Goal: Task Accomplishment & Management: Manage account settings

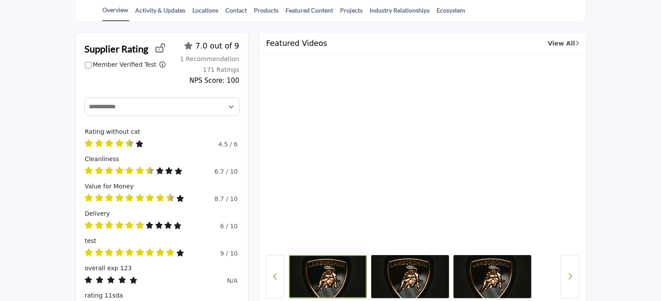
scroll to position [159, 0]
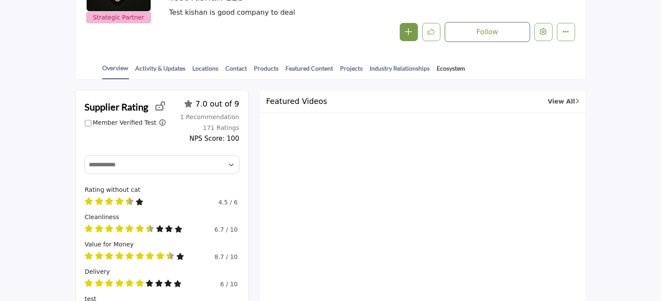
click at [442, 65] on link "Ecosystem" at bounding box center [451, 71] width 29 height 15
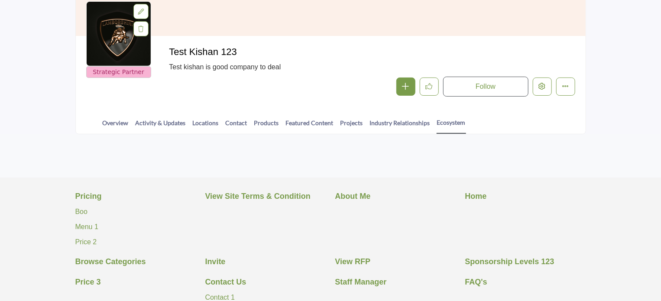
scroll to position [104, 0]
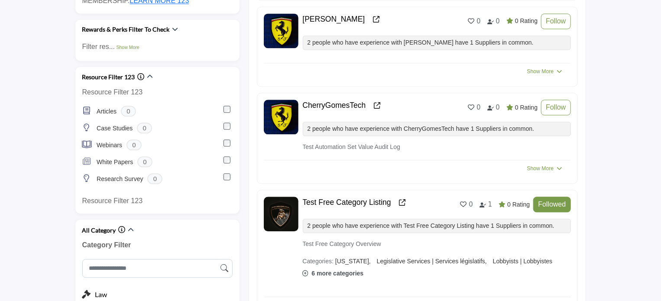
scroll to position [981, 0]
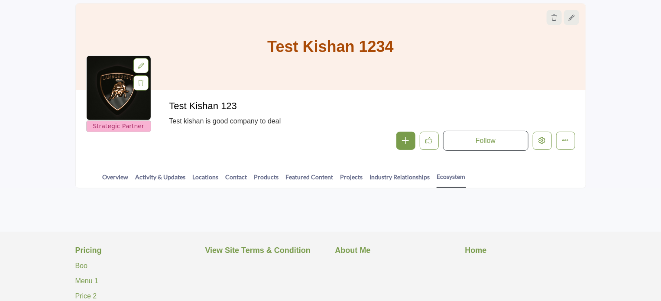
scroll to position [117, 0]
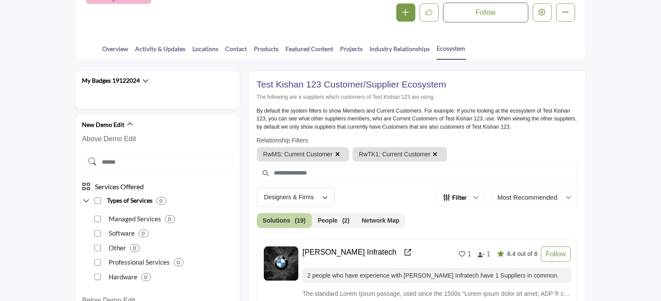
scroll to position [271, 0]
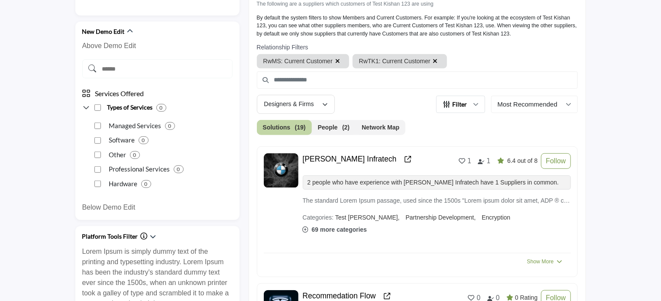
click at [477, 103] on icon "button" at bounding box center [476, 104] width 5 height 5
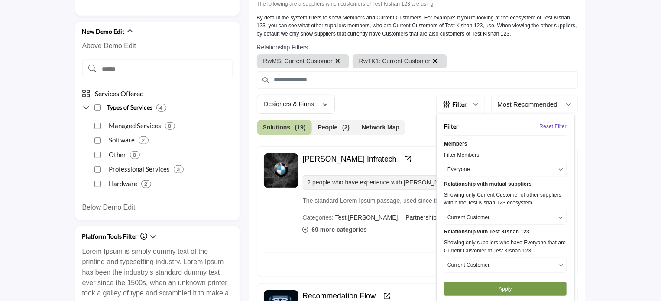
click at [377, 124] on button "Network Map" at bounding box center [381, 127] width 50 height 15
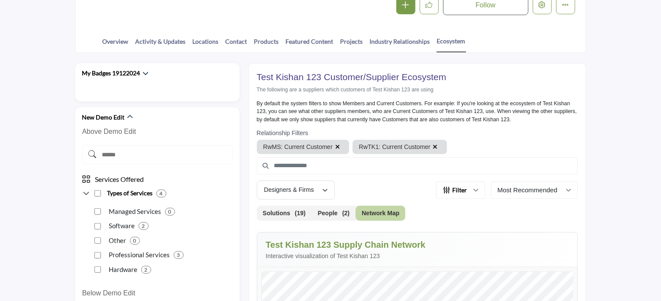
scroll to position [175, 0]
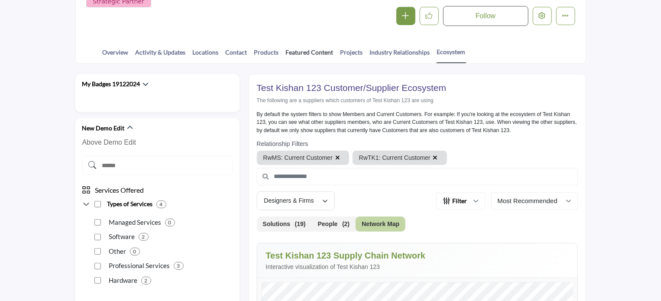
click at [306, 52] on link "Featured Content" at bounding box center [310, 55] width 49 height 15
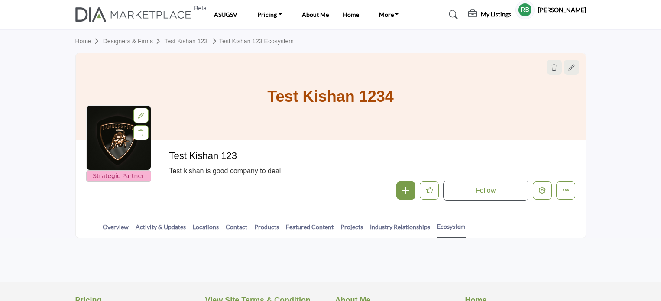
scroll to position [174, 0]
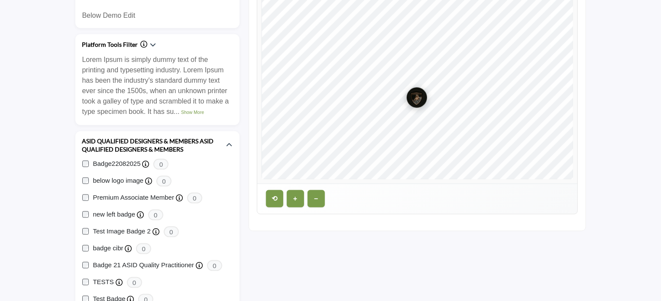
scroll to position [482, 0]
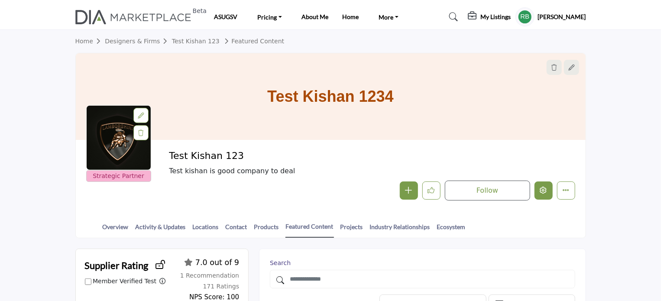
click at [540, 189] on button "Edit company" at bounding box center [544, 191] width 18 height 18
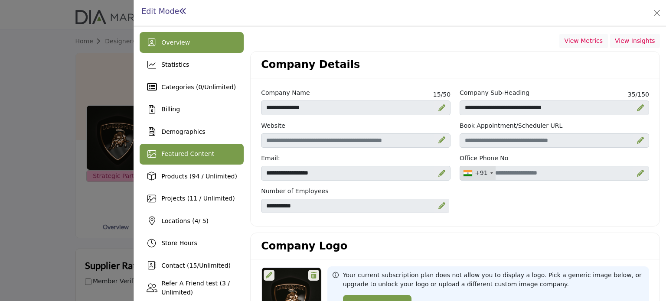
click at [153, 153] on icon at bounding box center [151, 154] width 9 height 9
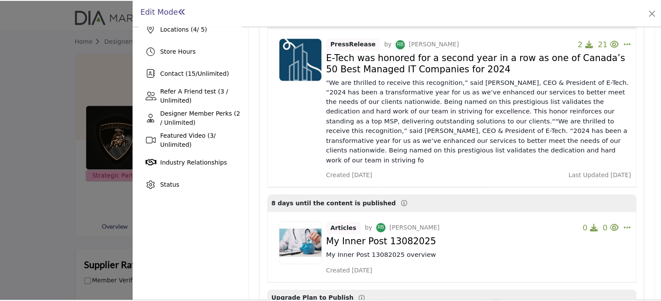
scroll to position [173, 0]
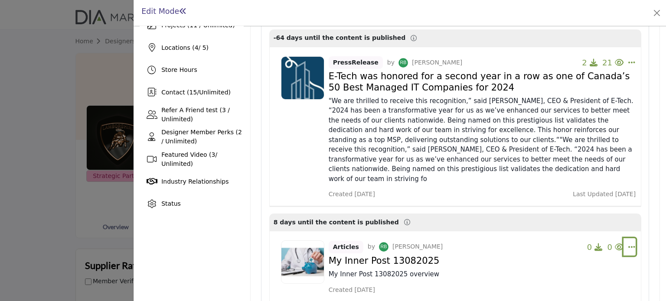
click at [629, 66] on icon "Select Dropdown Options" at bounding box center [631, 63] width 7 height 8
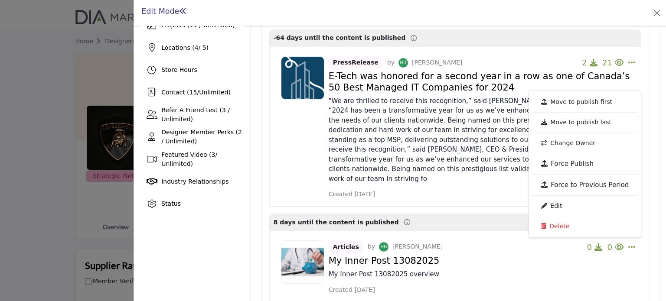
click at [91, 55] on div at bounding box center [333, 150] width 666 height 301
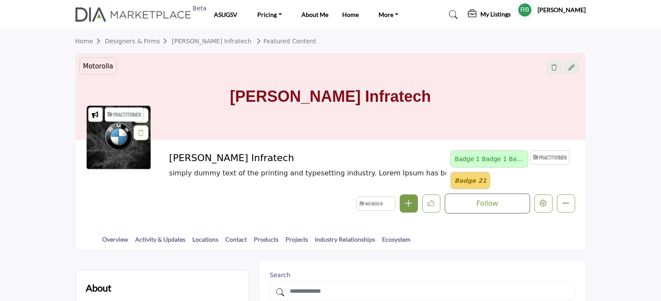
click at [0, 0] on div at bounding box center [0, 0] width 0 height 0
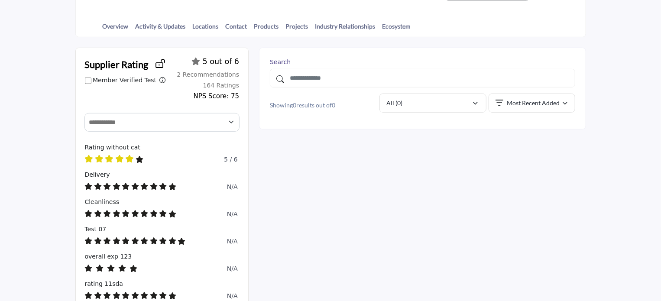
scroll to position [217, 0]
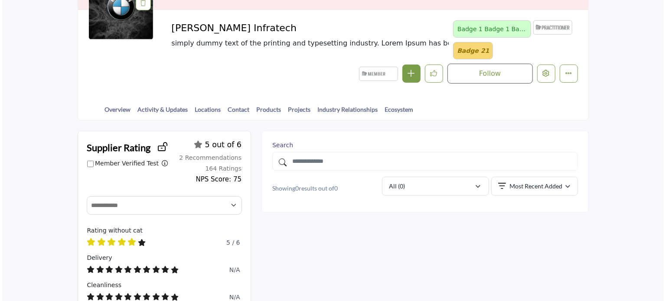
scroll to position [130, 0]
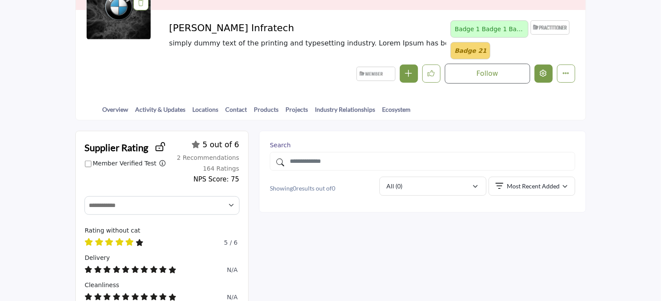
click at [548, 70] on button "Edit company" at bounding box center [544, 74] width 18 height 18
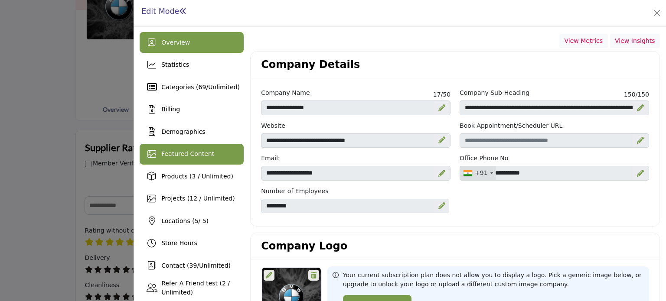
click at [189, 153] on span "Featured Content" at bounding box center [187, 153] width 53 height 7
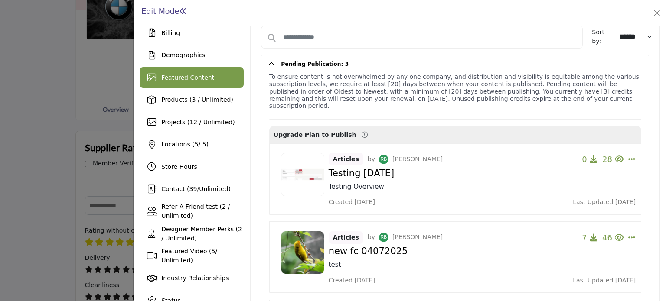
scroll to position [87, 0]
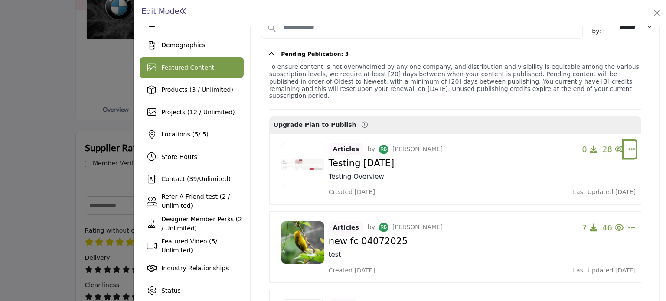
click at [629, 145] on icon "Select Dropdown Options" at bounding box center [631, 149] width 7 height 8
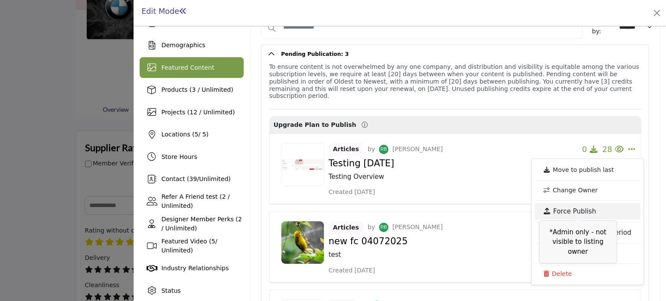
click at [579, 203] on link "Force Publish" at bounding box center [587, 211] width 106 height 16
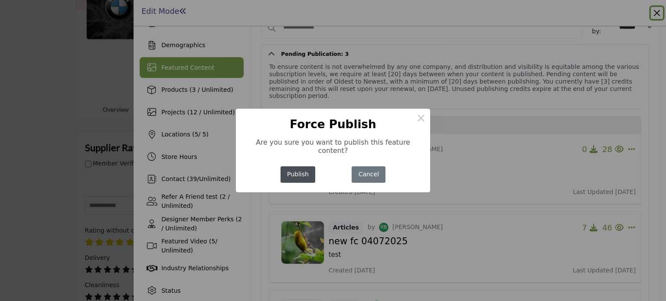
click at [293, 173] on button "Publish" at bounding box center [297, 174] width 35 height 17
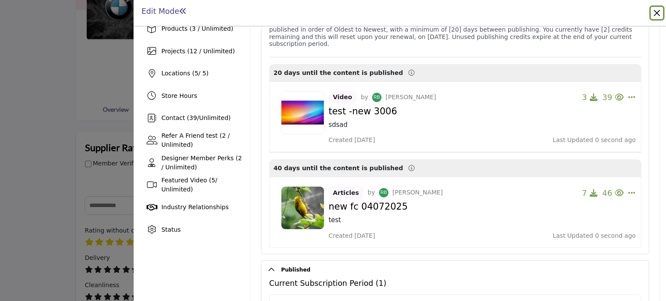
scroll to position [147, 0]
click at [628, 94] on icon "Select Dropdown Options" at bounding box center [631, 98] width 7 height 8
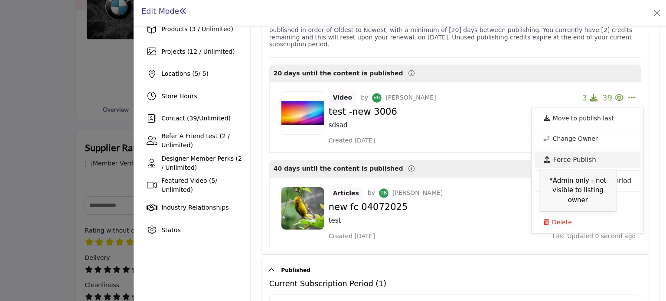
click at [565, 152] on link "Force Publish" at bounding box center [587, 160] width 106 height 16
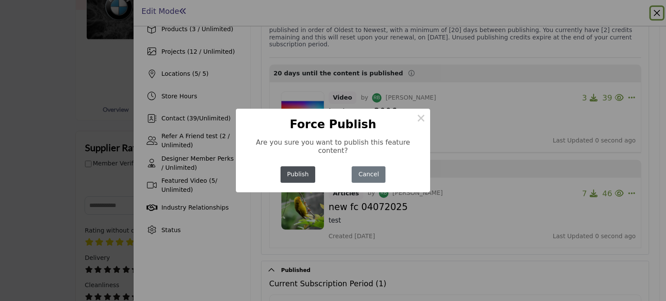
click at [300, 171] on button "Publish" at bounding box center [297, 174] width 35 height 17
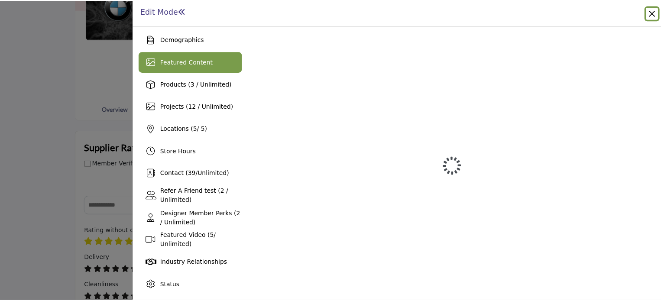
scroll to position [147, 0]
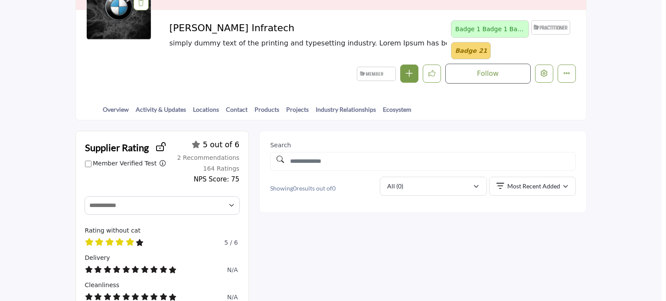
click at [76, 185] on div at bounding box center [333, 150] width 666 height 301
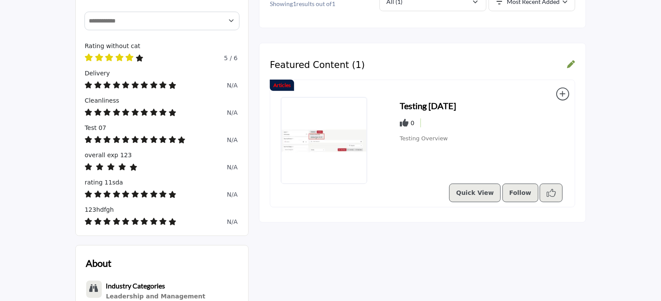
scroll to position [347, 0]
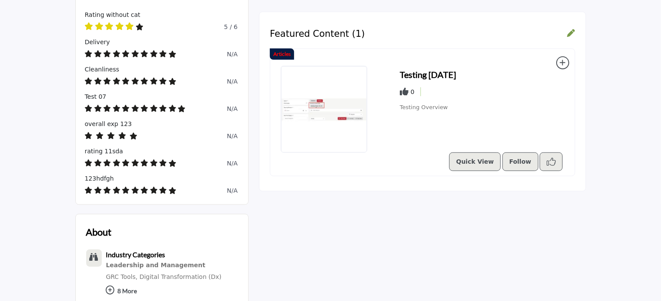
drag, startPoint x: 397, startPoint y: 69, endPoint x: 481, endPoint y: 71, distance: 83.7
click at [481, 71] on div "Testing 25-07-2025 0" at bounding box center [422, 109] width 283 height 87
copy h3 "Testing [DATE]"
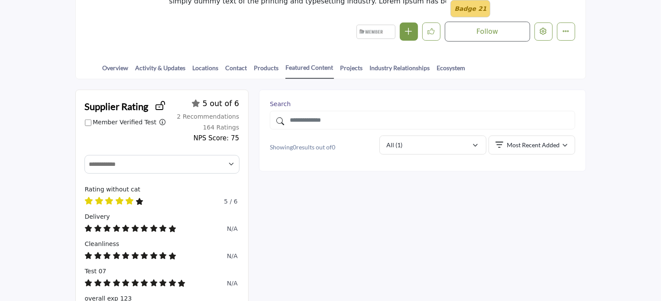
scroll to position [160, 0]
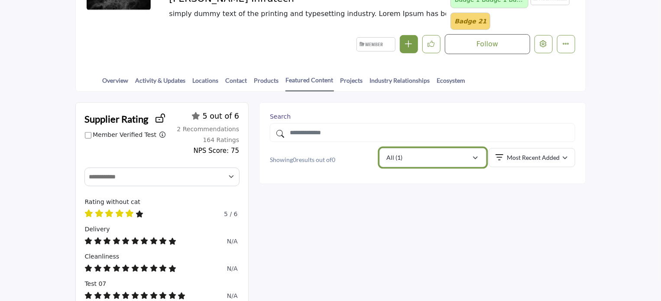
click at [443, 163] on button "All (1)" at bounding box center [433, 157] width 107 height 19
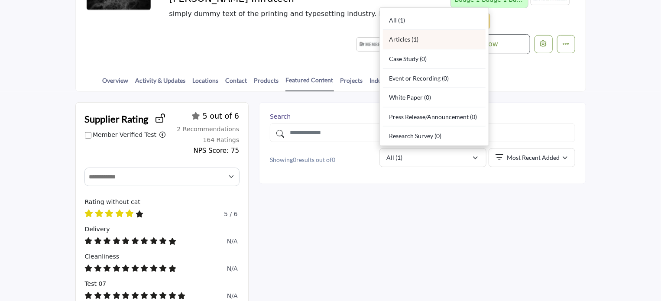
click at [399, 41] on div "Articles (1)" at bounding box center [434, 40] width 103 height 20
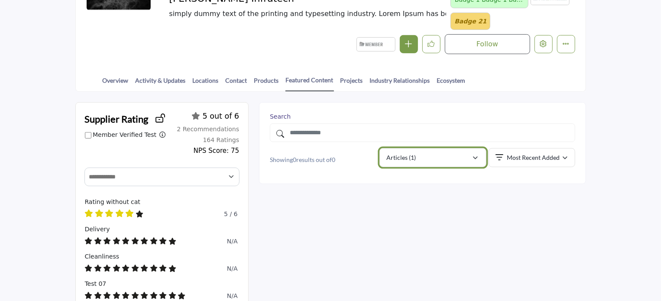
click at [423, 160] on div "Articles (1)" at bounding box center [429, 158] width 85 height 10
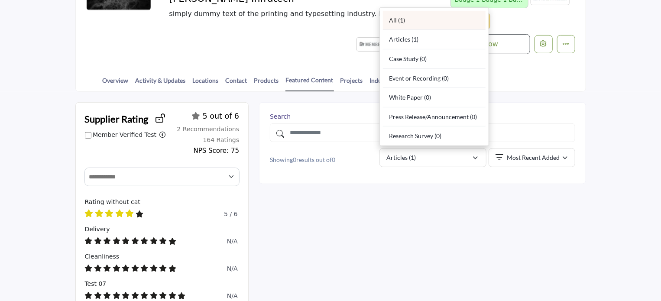
click at [397, 24] on div "All (1)" at bounding box center [434, 21] width 103 height 20
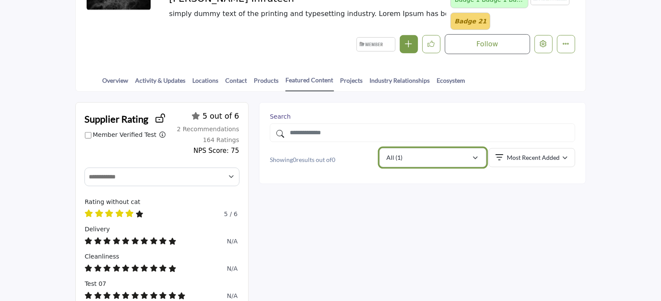
click at [418, 159] on div "All (1)" at bounding box center [429, 158] width 85 height 10
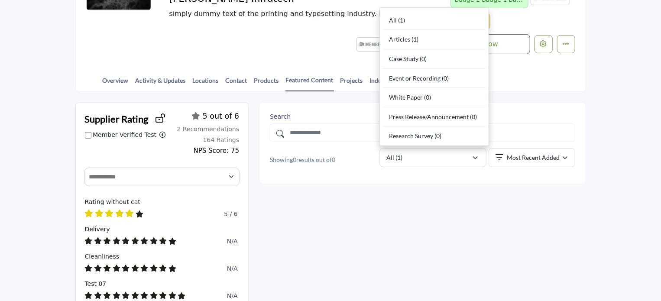
click at [405, 205] on div at bounding box center [422, 205] width 327 height 12
